Goal: Register for event/course

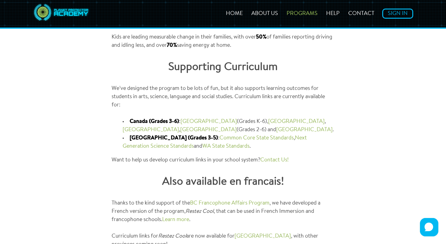
scroll to position [581, 0]
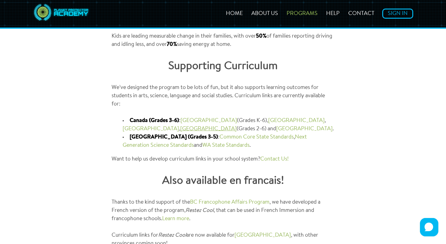
click at [236, 127] on link "[GEOGRAPHIC_DATA]" at bounding box center [208, 130] width 56 height 6
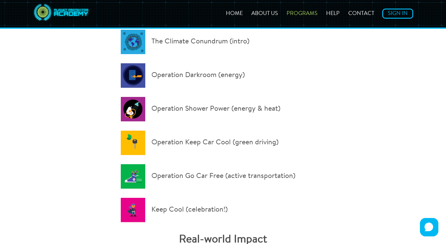
scroll to position [359, 0]
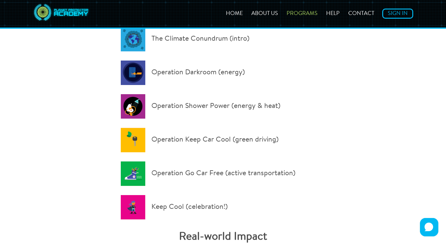
click at [134, 173] on p "Operation Go Car Free (active transportation)" at bounding box center [223, 174] width 205 height 25
click at [160, 173] on p "Operation Go Car Free (active transportation)" at bounding box center [223, 174] width 205 height 25
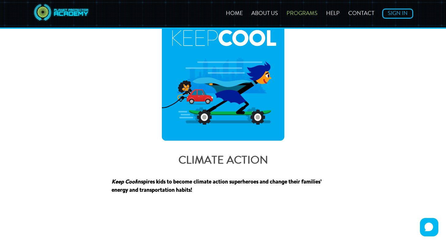
scroll to position [0, 0]
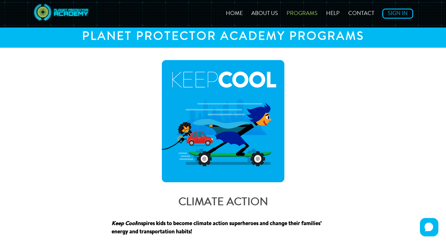
click at [295, 14] on link "Programs" at bounding box center [302, 14] width 38 height 6
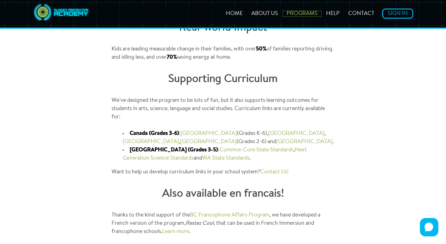
scroll to position [588, 0]
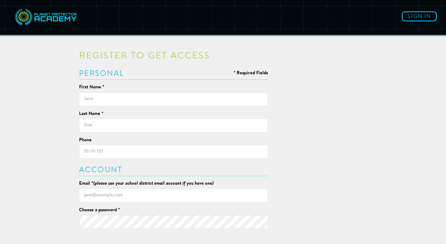
click at [190, 102] on input "text" at bounding box center [173, 100] width 189 height 14
type input "[PERSON_NAME]"
type input "4379291500"
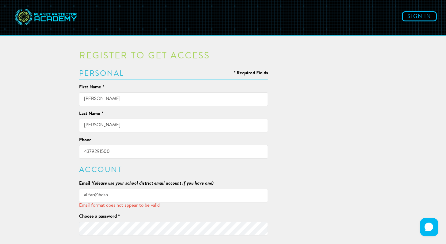
click at [110, 194] on input "alifar@hdsb" at bounding box center [173, 196] width 189 height 14
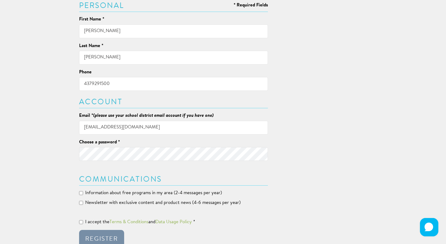
scroll to position [71, 0]
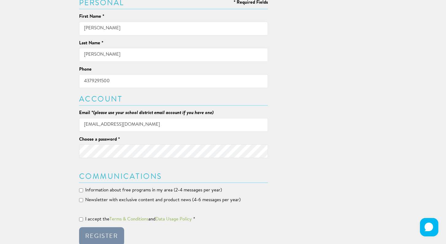
type input "alifar@hdsb.ca"
drag, startPoint x: 111, startPoint y: 80, endPoint x: 77, endPoint y: 81, distance: 34.0
click at [77, 81] on div "Register to get access * Required Fields Personal First Name * Farheen Last Nam…" at bounding box center [173, 110] width 198 height 276
click at [82, 218] on input "I accept the Terms & Conditions and Data Usage Policy *" at bounding box center [81, 220] width 4 height 4
checkbox input "true"
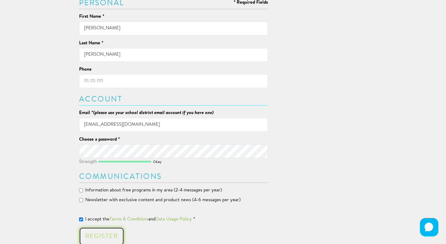
click at [97, 239] on div "Register" at bounding box center [101, 237] width 33 height 6
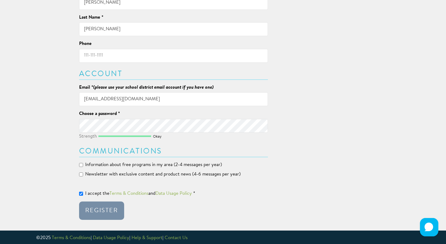
scroll to position [135, 0]
